Goal: Transaction & Acquisition: Purchase product/service

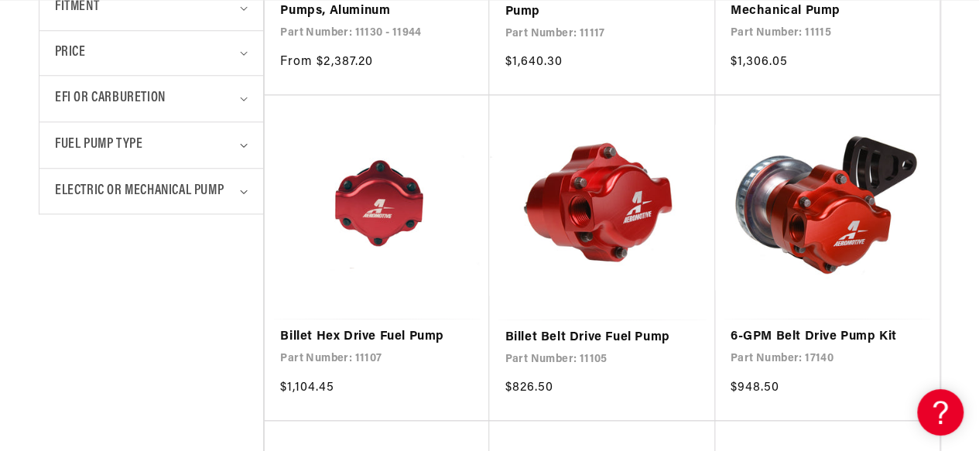
scroll to position [0, 2519]
click at [468, 327] on link "Billet Hex Drive Fuel Pump" at bounding box center [377, 337] width 194 height 20
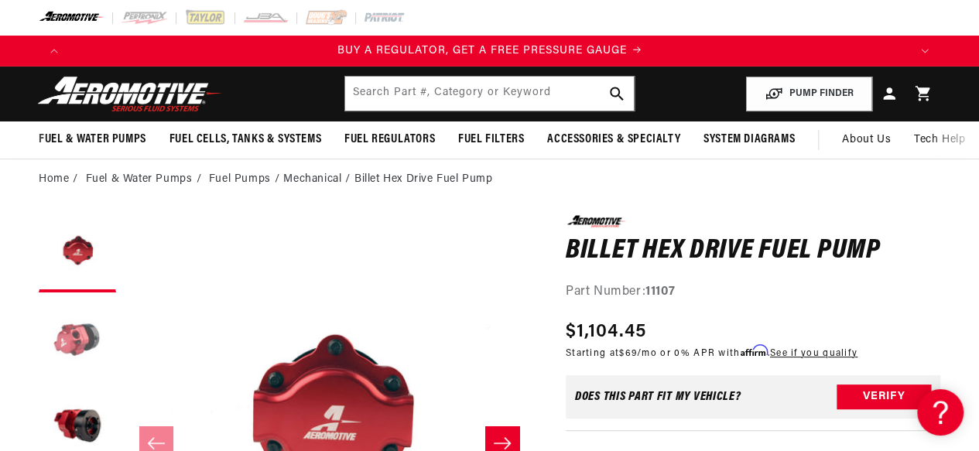
click at [76, 337] on button "Load image 2 in gallery view" at bounding box center [77, 338] width 77 height 77
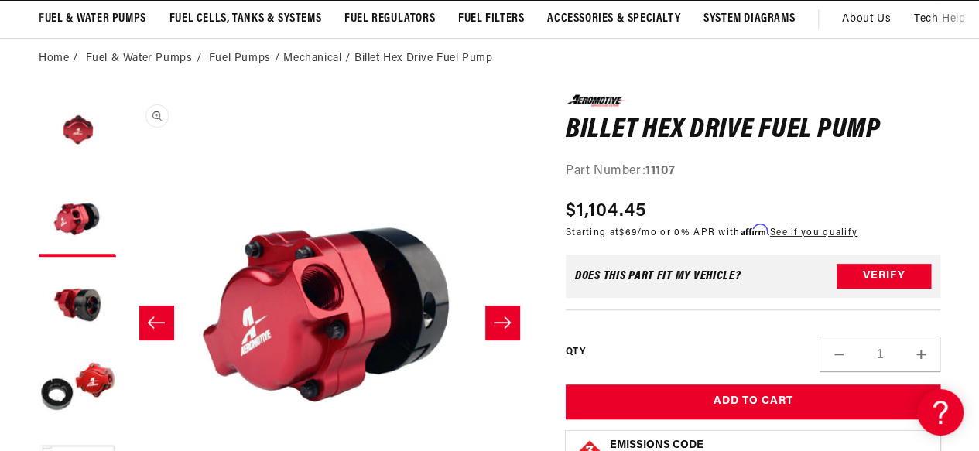
scroll to position [0, 839]
click at [510, 327] on icon "Slide right" at bounding box center [502, 322] width 19 height 15
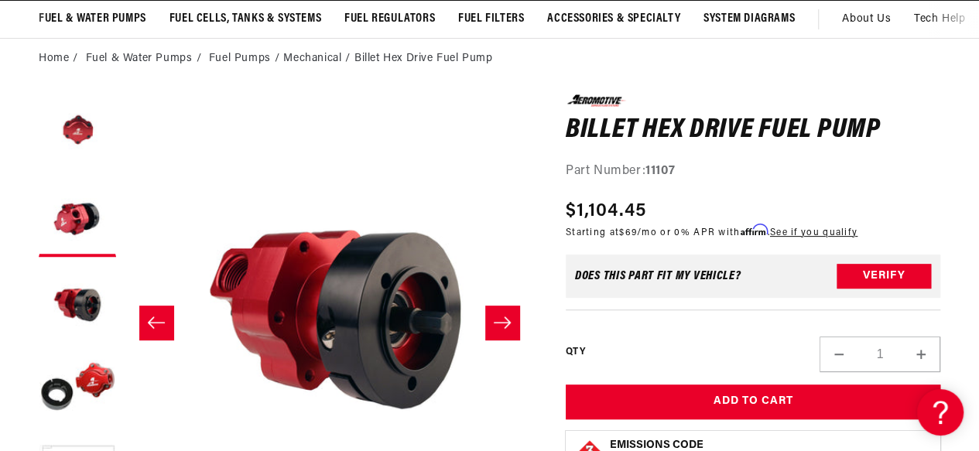
scroll to position [0, 821]
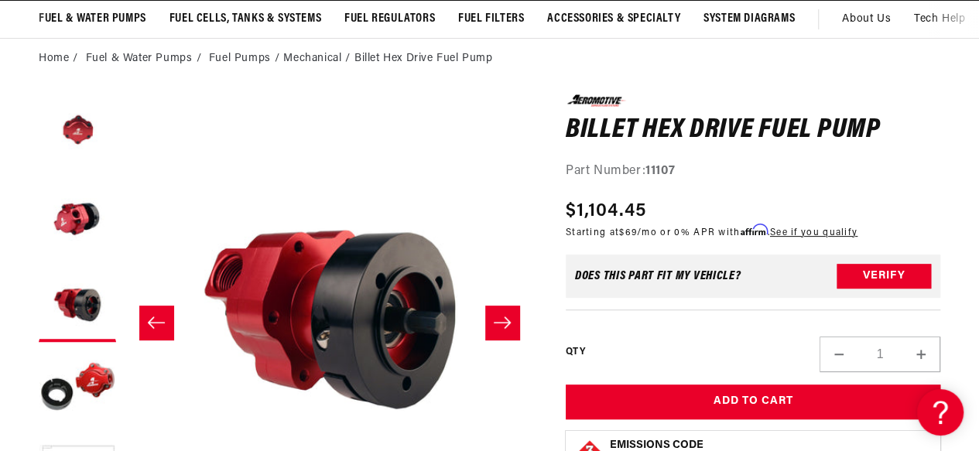
click at [510, 327] on icon "Slide right" at bounding box center [502, 322] width 19 height 15
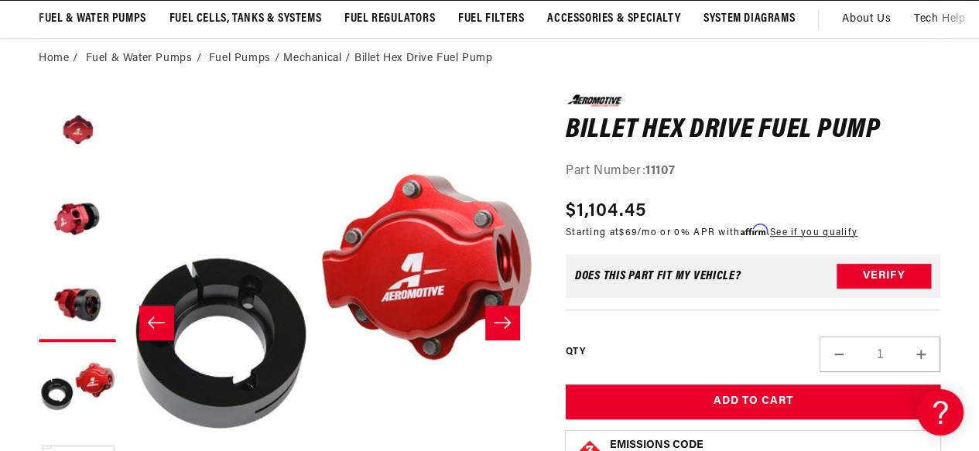
scroll to position [0, 1232]
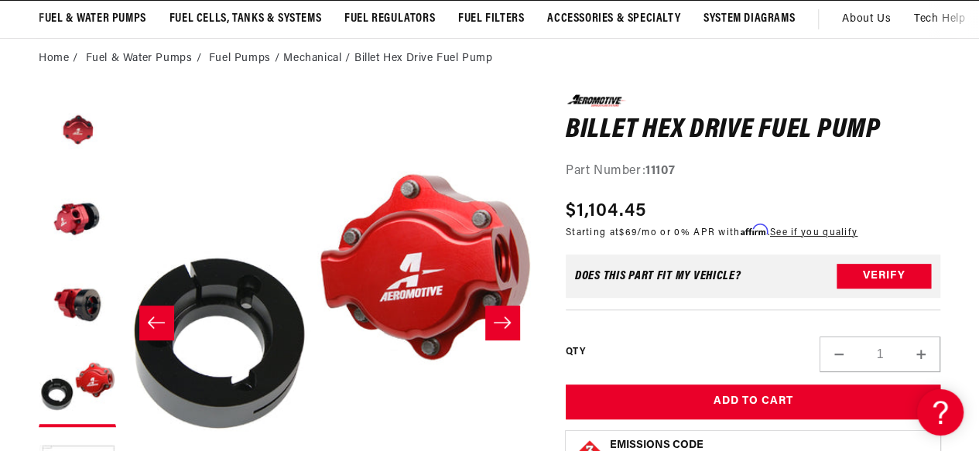
click at [510, 327] on icon "Slide right" at bounding box center [502, 322] width 19 height 15
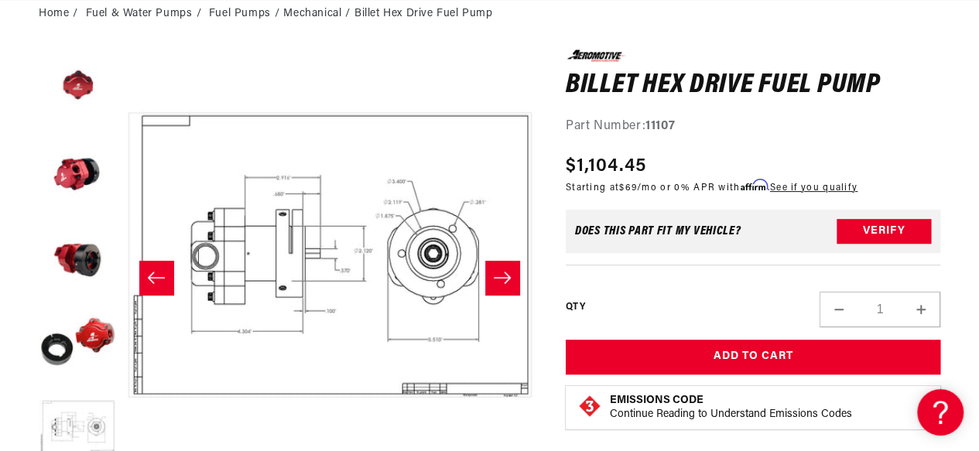
scroll to position [182, 0]
